Goal: Task Accomplishment & Management: Use online tool/utility

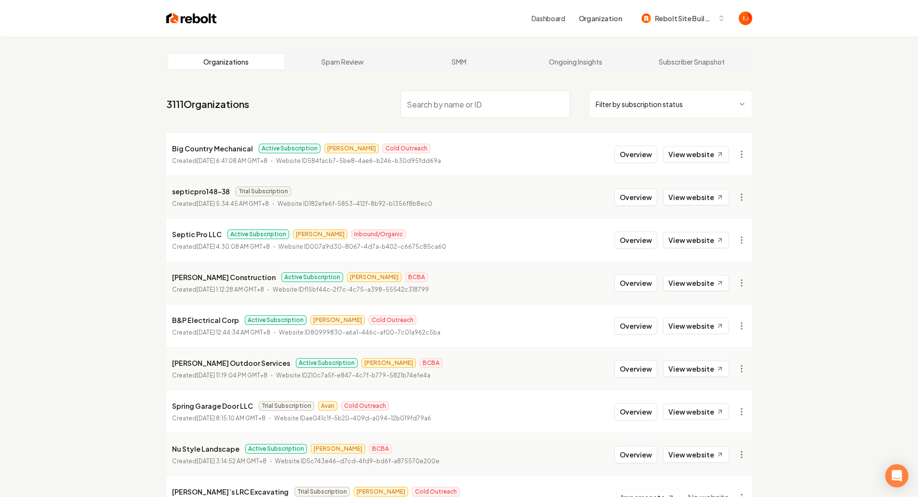
click at [471, 110] on input "search" at bounding box center [485, 104] width 170 height 27
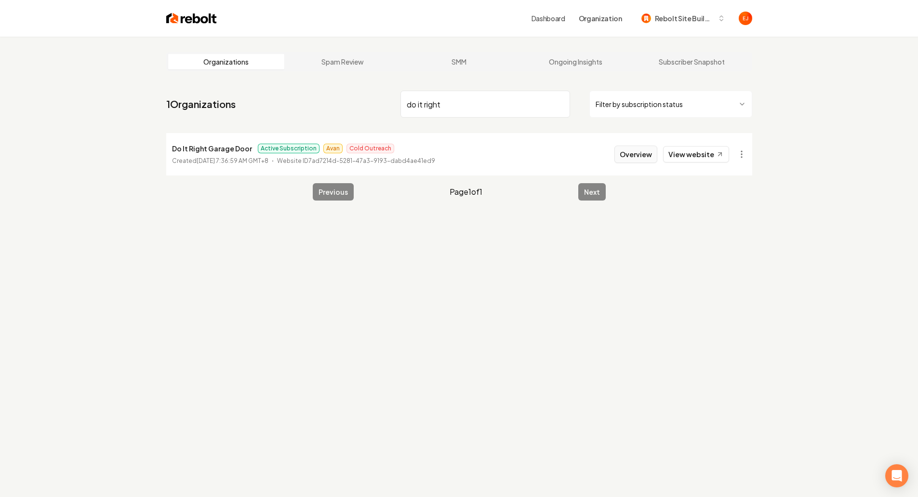
type input "do it right"
drag, startPoint x: 633, startPoint y: 157, endPoint x: 616, endPoint y: 162, distance: 17.8
click at [632, 157] on button "Overview" at bounding box center [635, 154] width 43 height 17
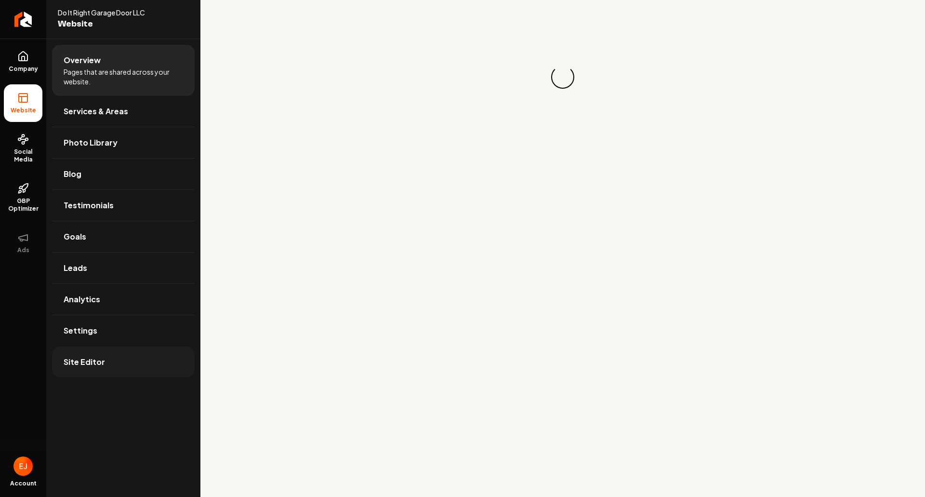
click at [120, 361] on link "Site Editor" at bounding box center [123, 361] width 143 height 31
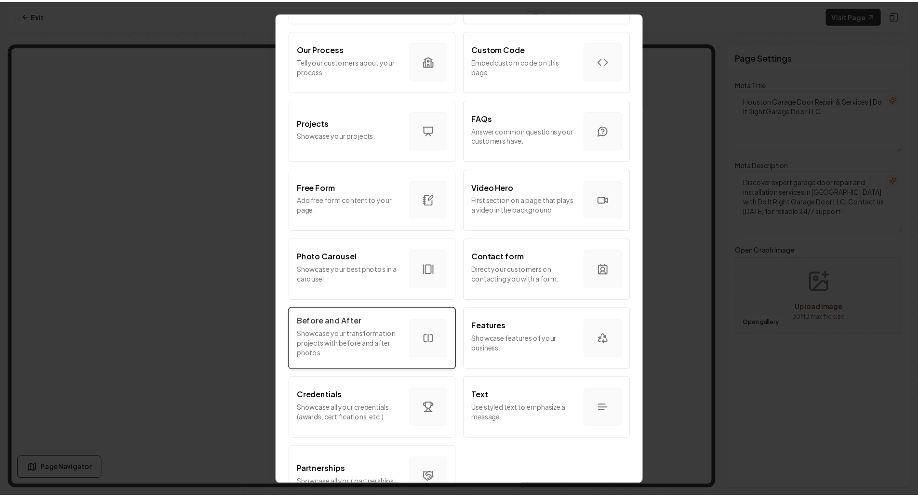
scroll to position [389, 0]
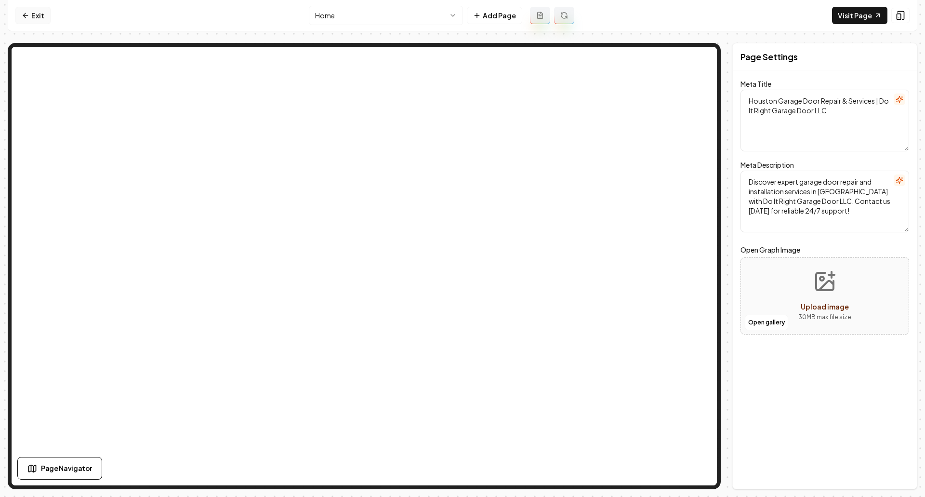
click at [31, 10] on link "Exit" at bounding box center [32, 15] width 35 height 17
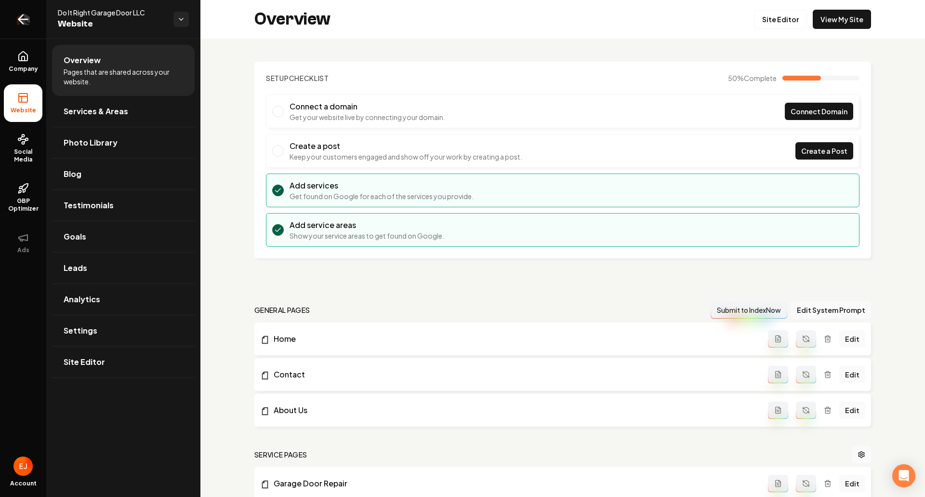
click at [27, 23] on icon "Return to dashboard" at bounding box center [22, 19] width 15 height 15
